Goal: Task Accomplishment & Management: Complete application form

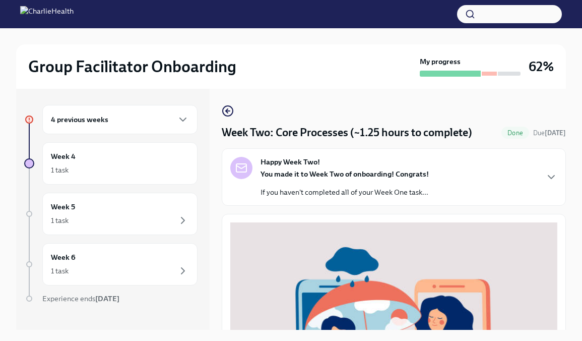
scroll to position [346, 0]
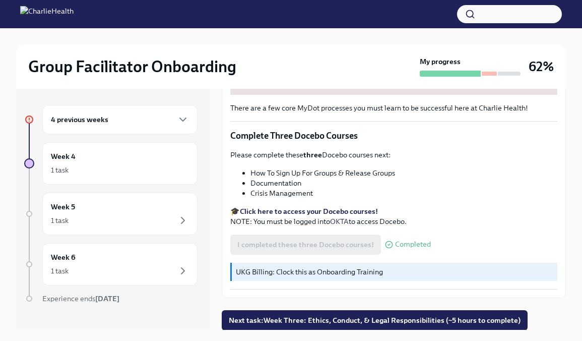
click at [264, 210] on strong "Click here to access your Docebo courses!" at bounding box center [309, 211] width 138 height 9
click at [126, 176] on div "Week 4 1 task" at bounding box center [119, 163] width 155 height 42
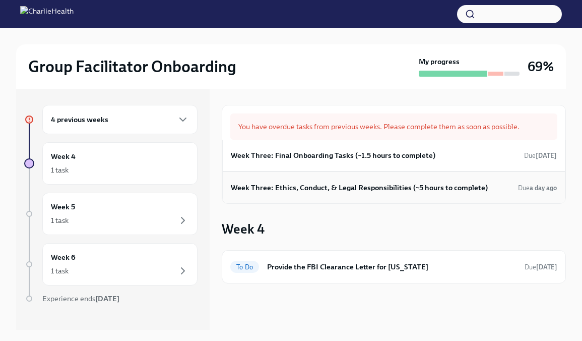
click at [316, 184] on h6 "Week Three: Ethics, Conduct, & Legal Responsibilities (~5 hours to complete)" at bounding box center [359, 187] width 257 height 11
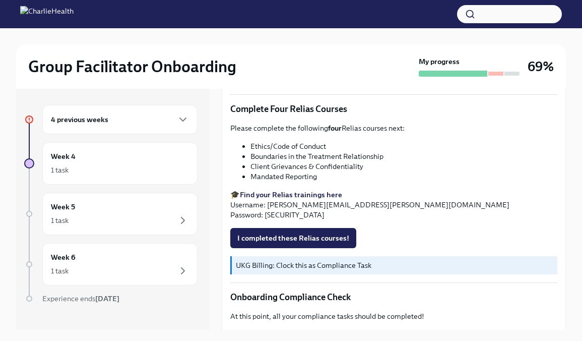
scroll to position [410, 0]
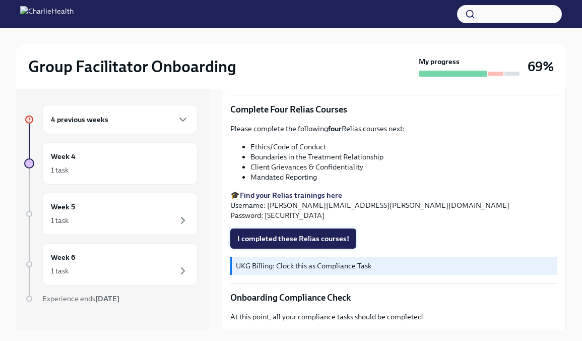
click at [279, 237] on span "I completed these Relias courses!" at bounding box center [293, 238] width 112 height 10
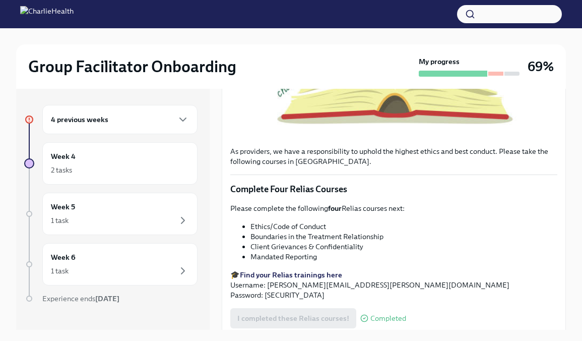
scroll to position [557, 0]
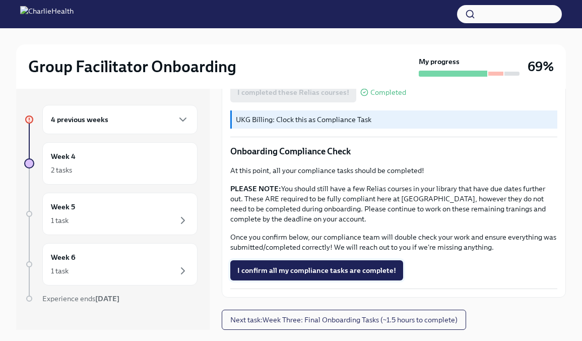
click at [322, 271] on span "I confirm all my compliance tasks are complete!" at bounding box center [316, 270] width 159 height 10
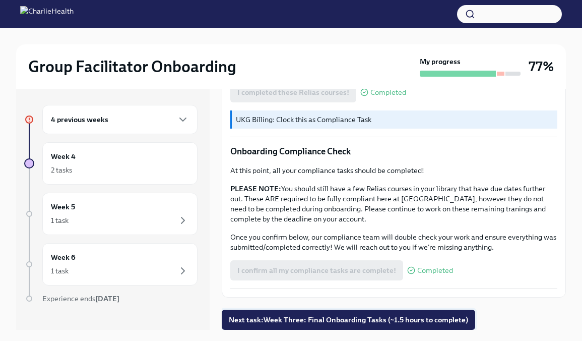
click at [287, 321] on span "Next task : Week Three: Final Onboarding Tasks (~1.5 hours to complete)" at bounding box center [348, 320] width 239 height 10
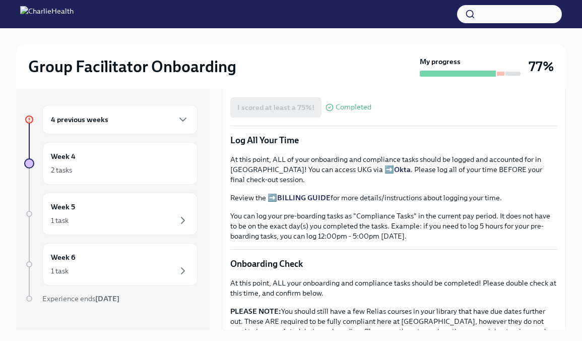
scroll to position [820, 0]
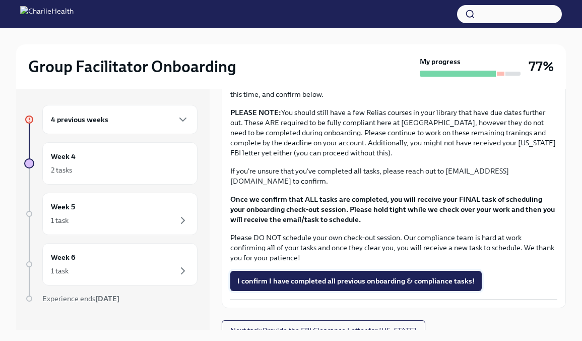
click at [286, 276] on span "I confirm I have completed all previous onboarding & compliance tasks!" at bounding box center [355, 281] width 237 height 10
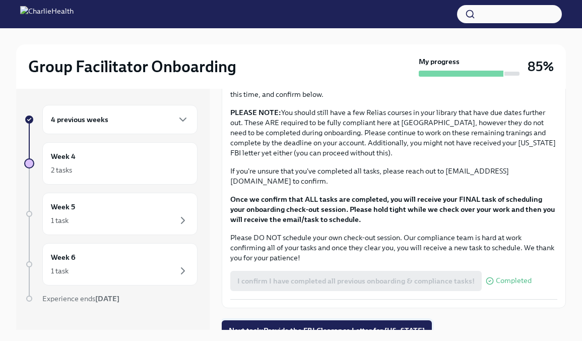
click at [268, 325] on span "Next task : Provide the FBI Clearance Letter for [US_STATE]" at bounding box center [327, 330] width 196 height 10
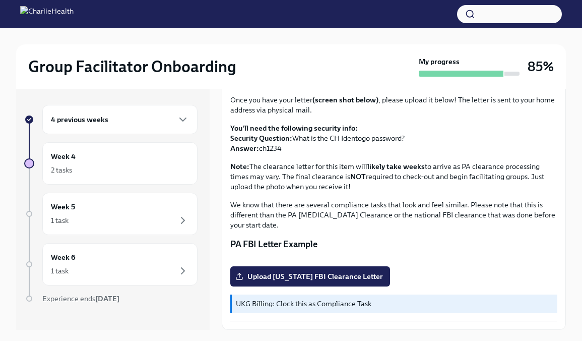
scroll to position [199, 0]
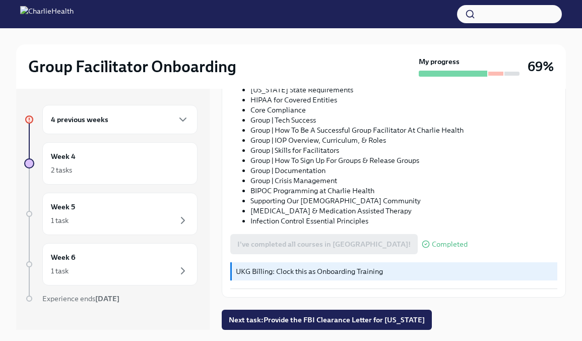
scroll to position [17, 0]
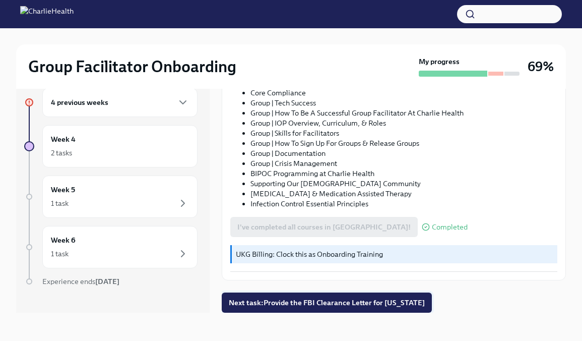
click at [274, 305] on span "Next task : Provide the FBI Clearance Letter for [US_STATE]" at bounding box center [327, 302] width 196 height 10
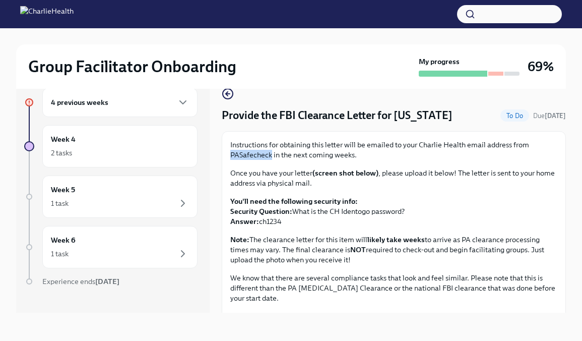
drag, startPoint x: 230, startPoint y: 152, endPoint x: 272, endPoint y: 157, distance: 42.1
click at [272, 157] on div "Instructions for obtaining this letter will be emailed to your Charlie Health e…" at bounding box center [394, 267] width 344 height 272
copy p "PASafecheck"
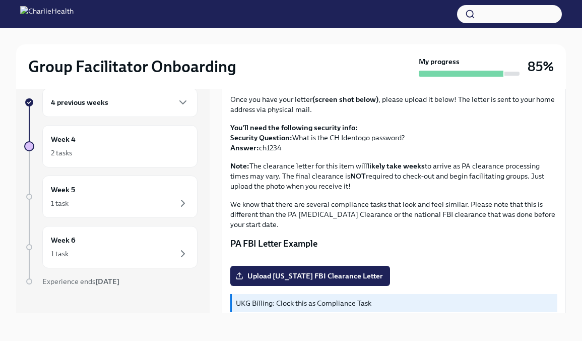
scroll to position [75, 0]
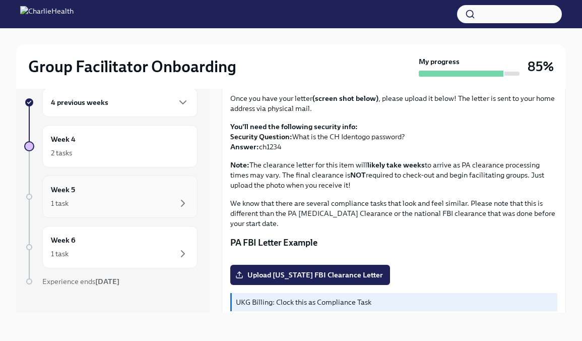
click at [113, 199] on div "1 task" at bounding box center [120, 203] width 138 height 12
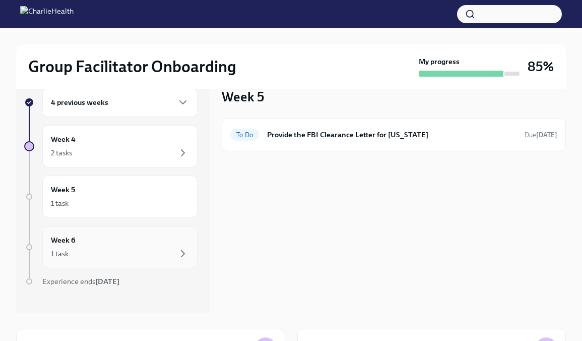
click at [132, 257] on div "1 task" at bounding box center [120, 254] width 138 height 12
click at [135, 150] on div "2 tasks" at bounding box center [120, 153] width 138 height 12
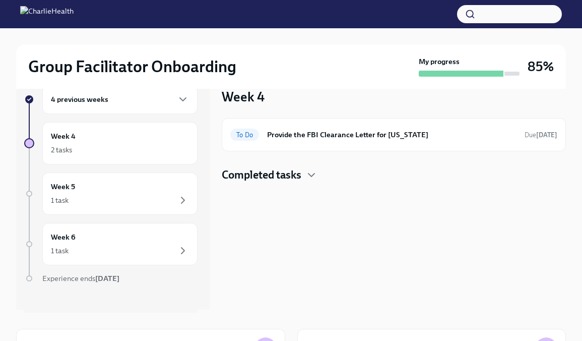
click at [120, 99] on div "4 previous weeks" at bounding box center [120, 99] width 138 height 12
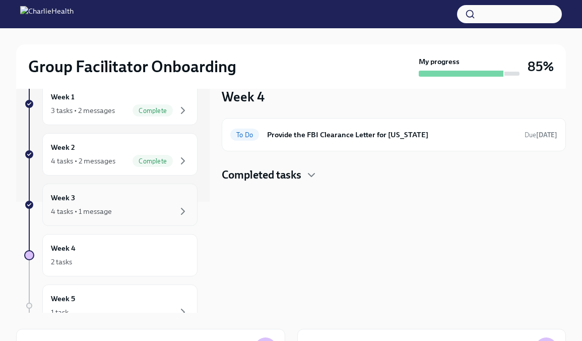
scroll to position [114, 0]
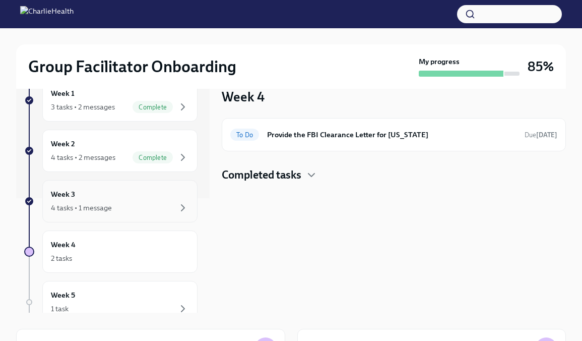
click at [139, 203] on div "4 tasks • 1 message" at bounding box center [120, 208] width 138 height 12
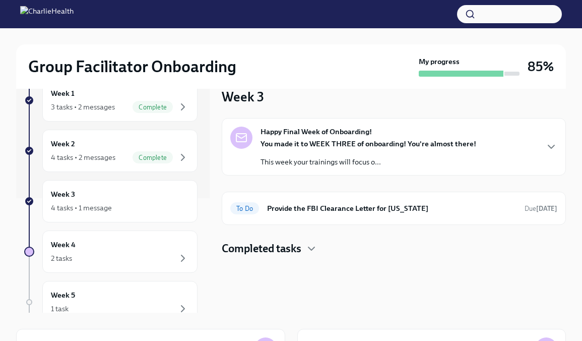
click at [287, 252] on h4 "Completed tasks" at bounding box center [262, 248] width 80 height 15
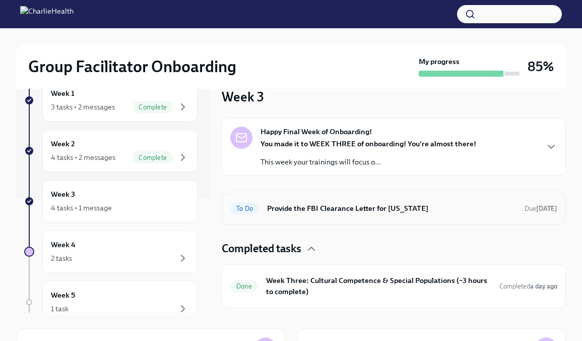
click at [309, 206] on h6 "Provide the FBI Clearance Letter for [US_STATE]" at bounding box center [392, 208] width 250 height 11
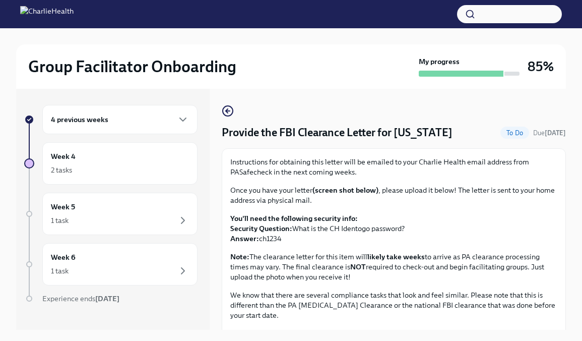
click at [148, 124] on div "4 previous weeks" at bounding box center [120, 119] width 138 height 12
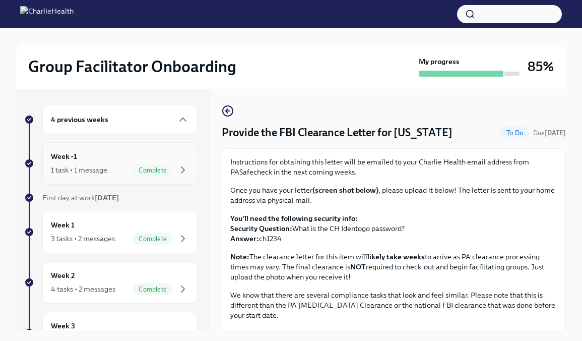
click at [149, 162] on div "Week -1 1 task • 1 message Complete" at bounding box center [120, 163] width 138 height 25
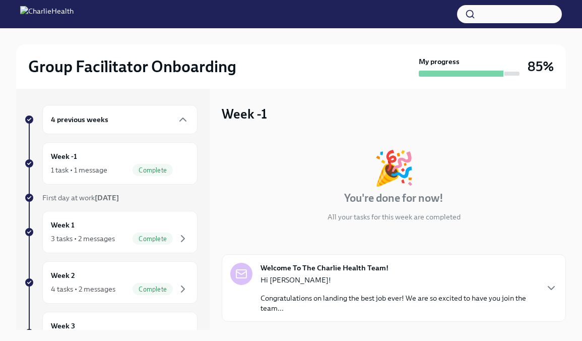
click at [149, 162] on div "Week -1 1 task • 1 message Complete" at bounding box center [120, 163] width 138 height 25
click at [177, 114] on icon "button" at bounding box center [183, 119] width 12 height 12
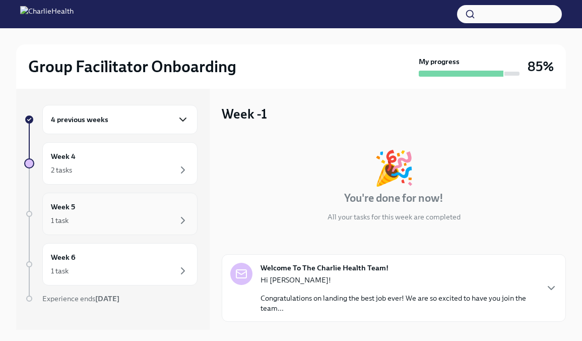
scroll to position [12, 0]
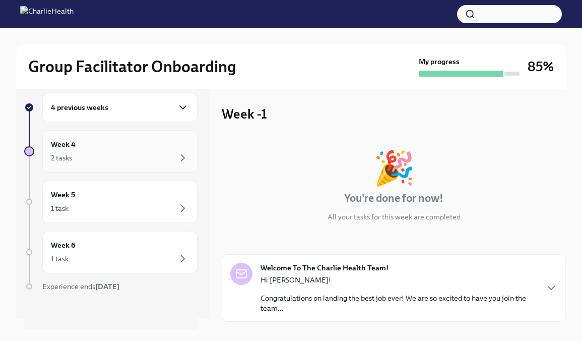
click at [158, 152] on div "2 tasks" at bounding box center [120, 158] width 138 height 12
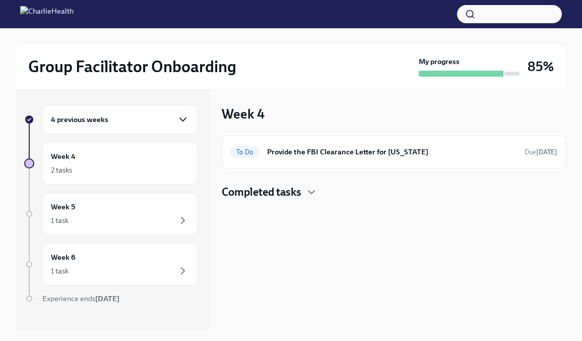
click at [156, 116] on div "4 previous weeks" at bounding box center [120, 119] width 138 height 12
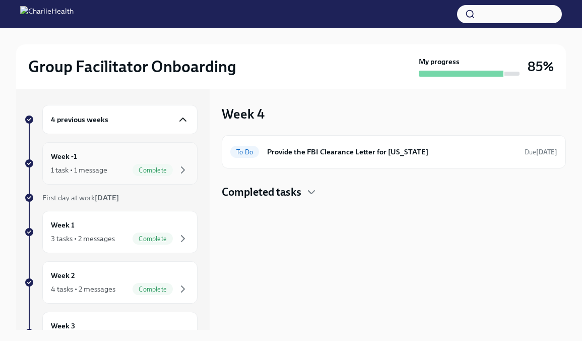
click at [170, 164] on div "Complete" at bounding box center [161, 170] width 56 height 12
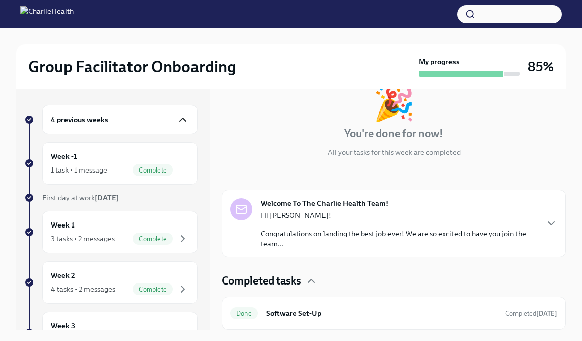
click at [174, 123] on div "4 previous weeks" at bounding box center [120, 119] width 138 height 12
